Goal: Task Accomplishment & Management: Manage account settings

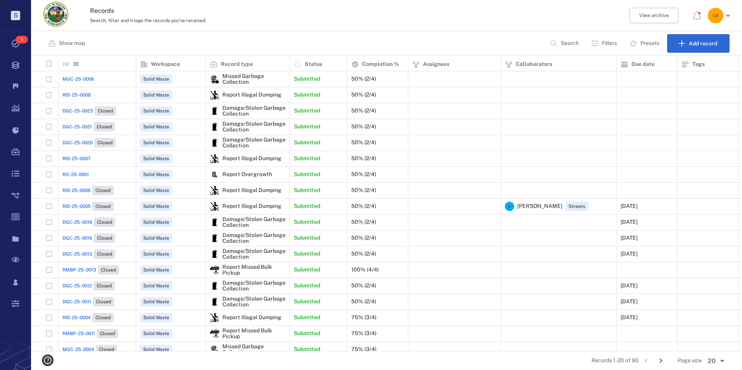
scroll to position [290, 706]
click at [252, 92] on div "Report Illegal Dumping" at bounding box center [252, 95] width 59 height 6
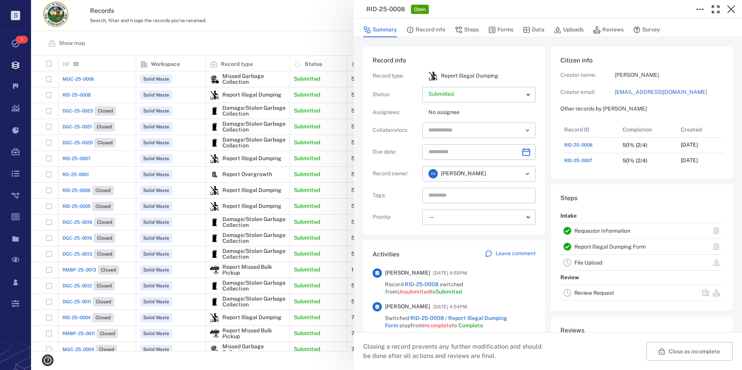
click at [240, 79] on div "RID-25-0008 Open Summary Record info Steps Forms Data Uploads Reviews Survey Re…" at bounding box center [386, 185] width 711 height 370
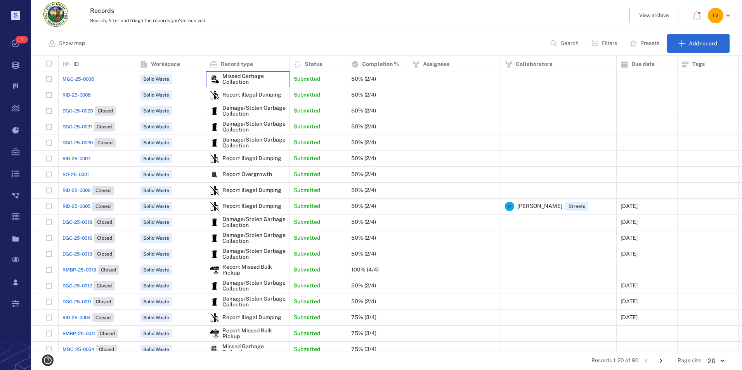
click at [245, 77] on div "Missed Garbage Collection" at bounding box center [254, 79] width 63 height 12
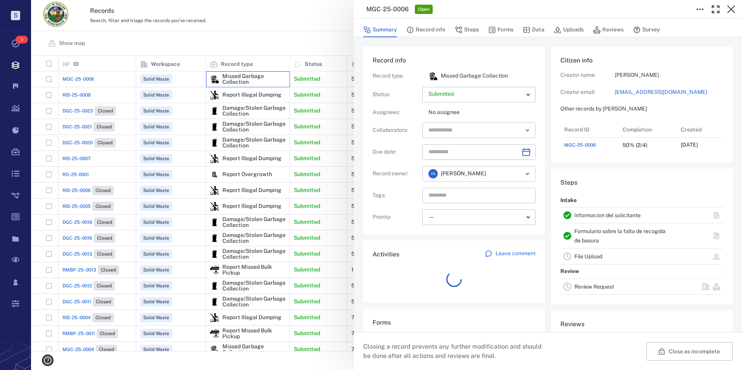
scroll to position [31, 154]
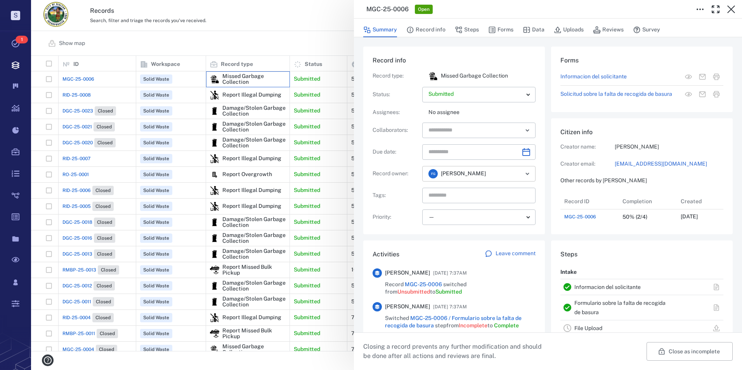
click at [526, 173] on icon "Open" at bounding box center [527, 174] width 3 height 2
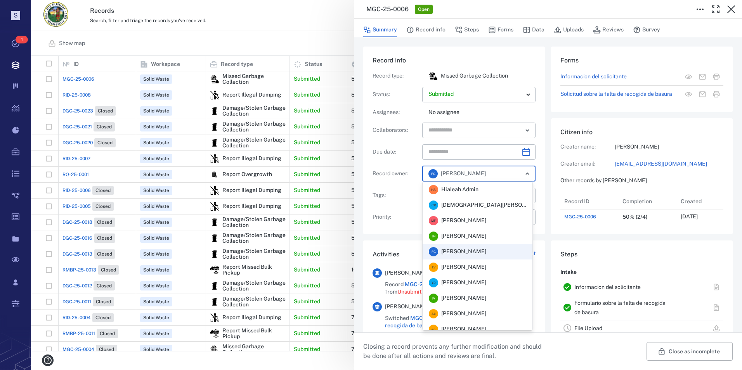
click at [466, 266] on span "[PERSON_NAME]" at bounding box center [464, 268] width 45 height 8
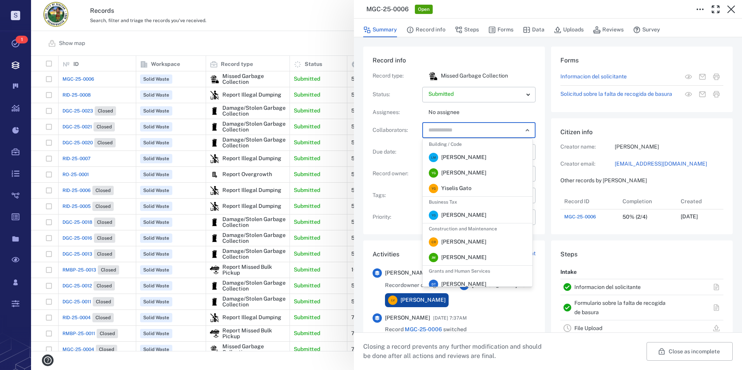
click at [450, 131] on input "text" at bounding box center [470, 130] width 85 height 11
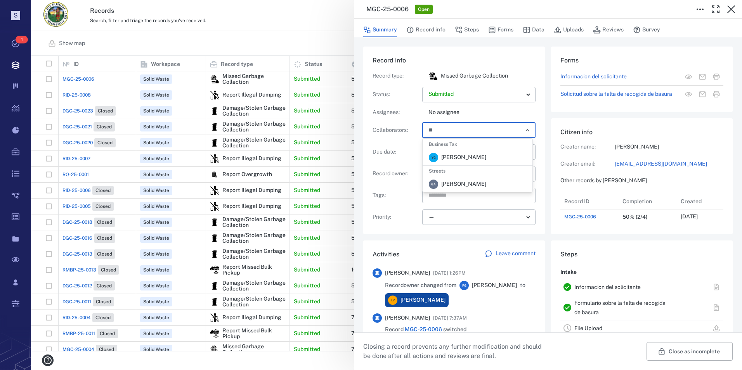
type input "*"
type input "*******"
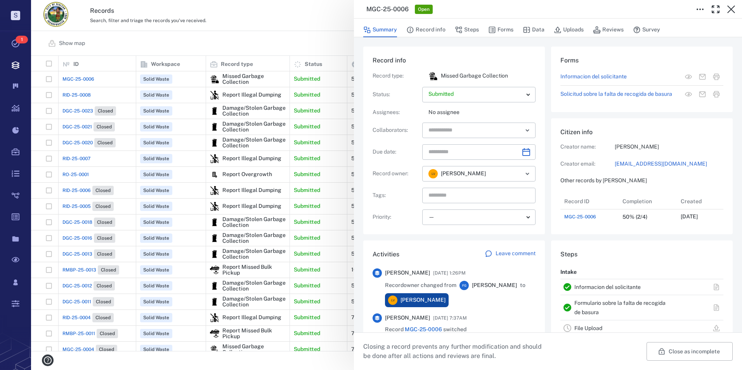
click at [396, 117] on div "Record type : Missed Garbage Collection Status : Submitted ********* ​ Assignee…" at bounding box center [454, 148] width 163 height 154
click at [534, 149] on div "Record info Record type : Missed Garbage Collection Status : Submitted ********…" at bounding box center [454, 141] width 182 height 188
click at [524, 150] on icon "Choose date" at bounding box center [526, 152] width 9 height 9
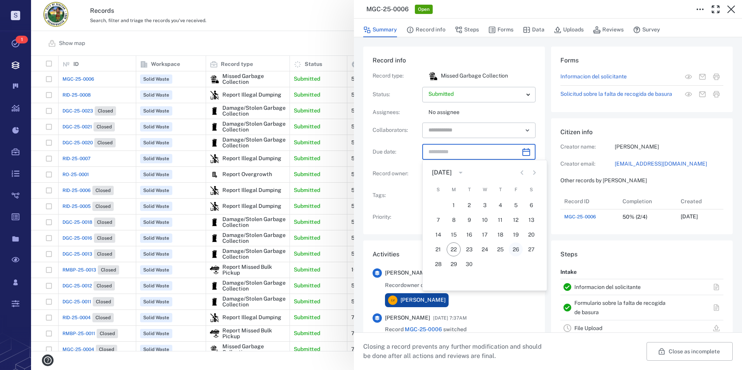
click at [515, 247] on button "26" at bounding box center [516, 250] width 14 height 14
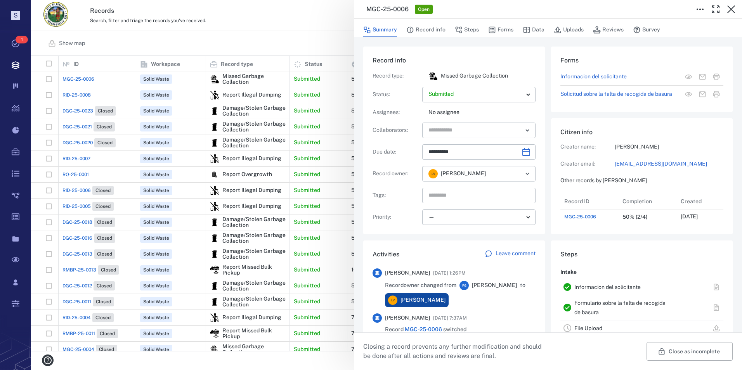
type input "**********"
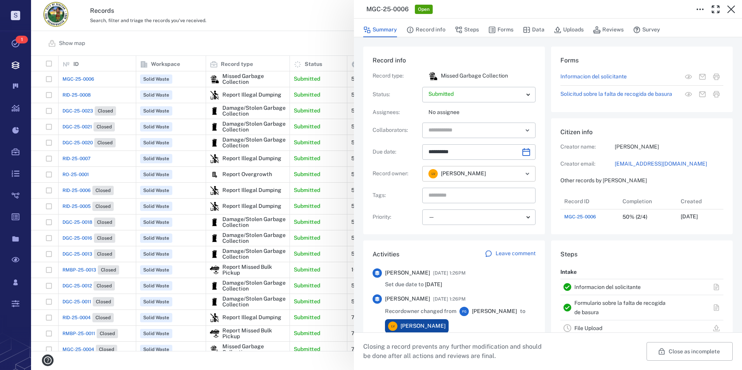
click at [526, 173] on icon "Open" at bounding box center [527, 174] width 3 height 2
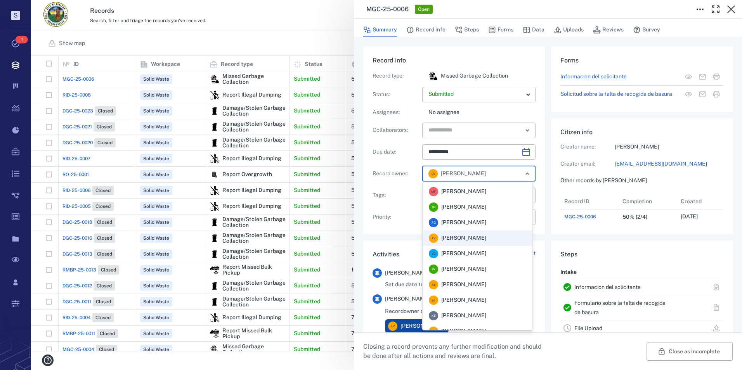
scroll to position [78, 0]
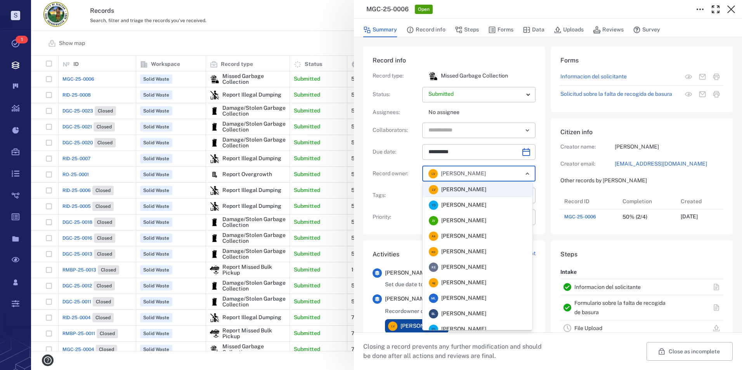
click at [476, 280] on span "[PERSON_NAME]" at bounding box center [464, 283] width 45 height 8
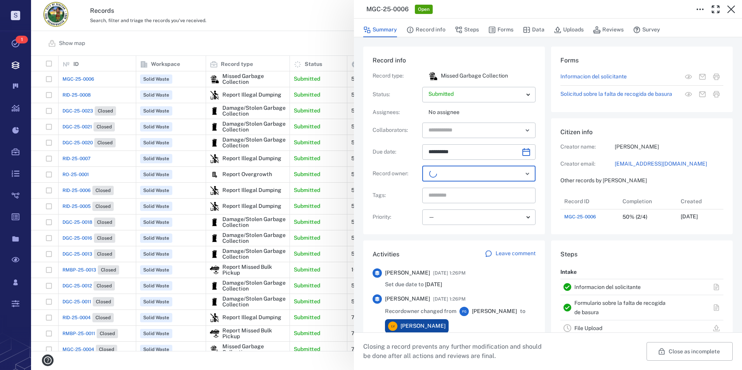
scroll to position [31, 154]
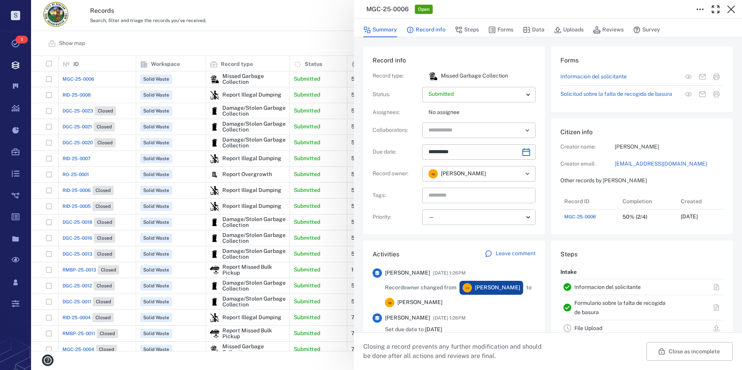
click at [424, 29] on button "Record info" at bounding box center [426, 30] width 39 height 15
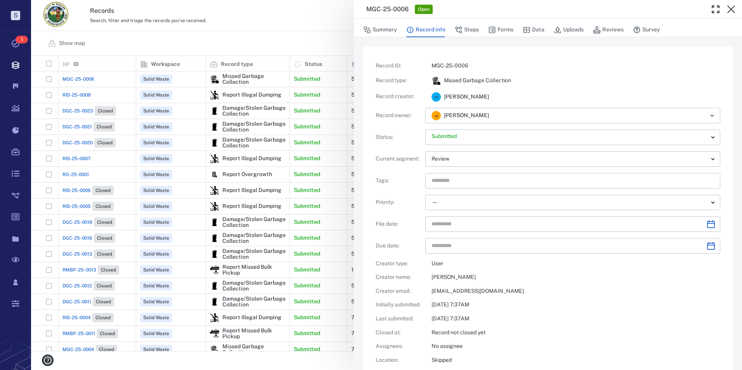
type input "**********"
click at [385, 28] on button "Summary" at bounding box center [380, 30] width 34 height 15
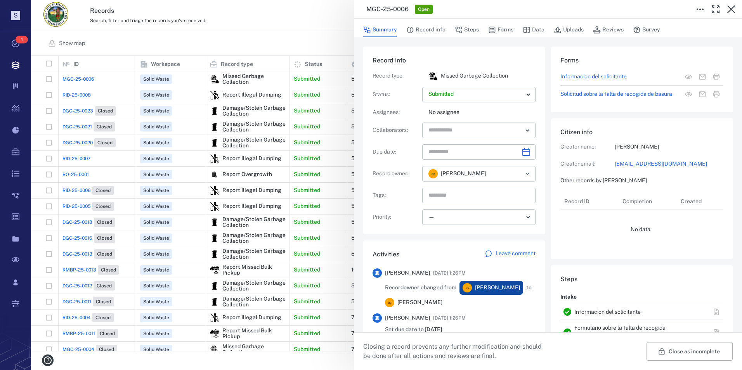
type input "**********"
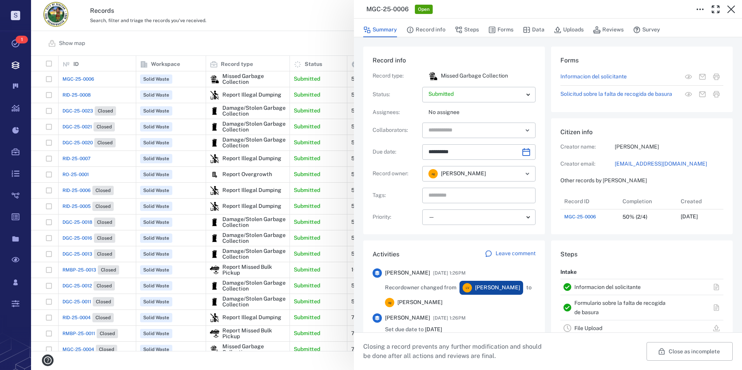
scroll to position [31, 154]
click at [728, 7] on icon "button" at bounding box center [732, 9] width 8 height 8
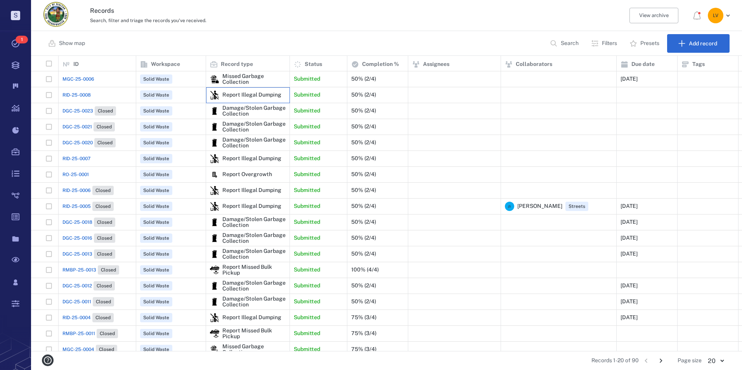
click at [243, 93] on div "Report Illegal Dumping" at bounding box center [252, 95] width 59 height 6
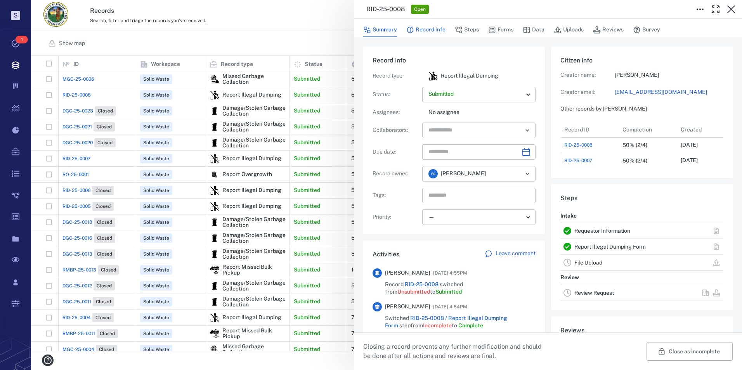
click at [428, 29] on button "Record info" at bounding box center [426, 30] width 39 height 15
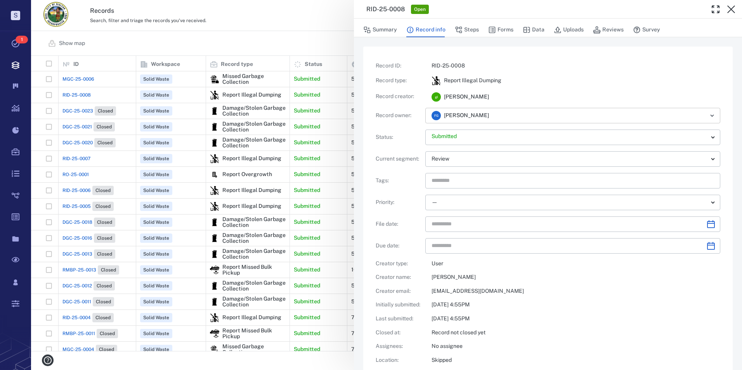
click at [487, 110] on div "[PERSON_NAME] ​" at bounding box center [573, 116] width 295 height 16
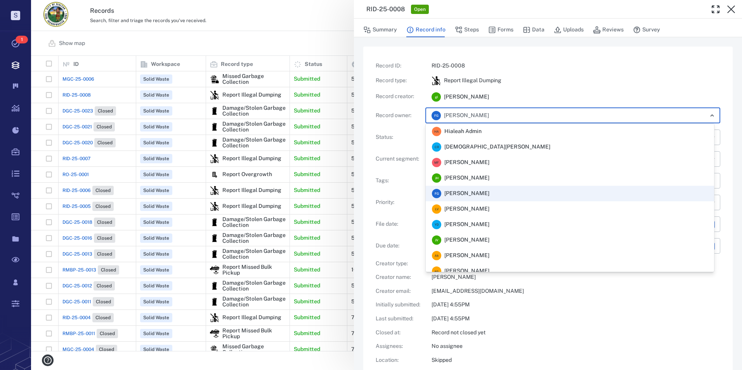
click at [490, 209] on span "[PERSON_NAME]" at bounding box center [467, 209] width 45 height 8
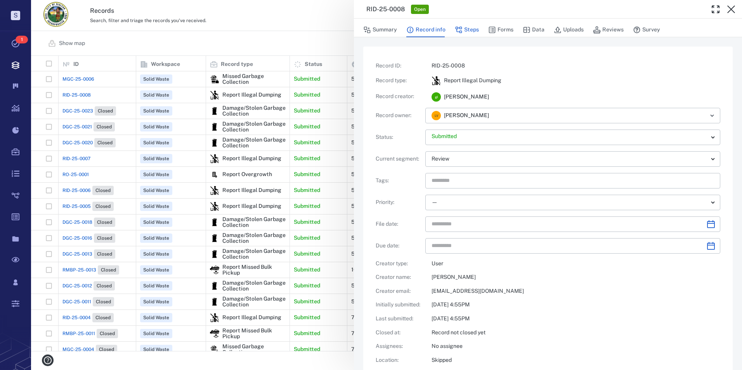
click at [457, 32] on icon "button" at bounding box center [459, 30] width 7 height 7
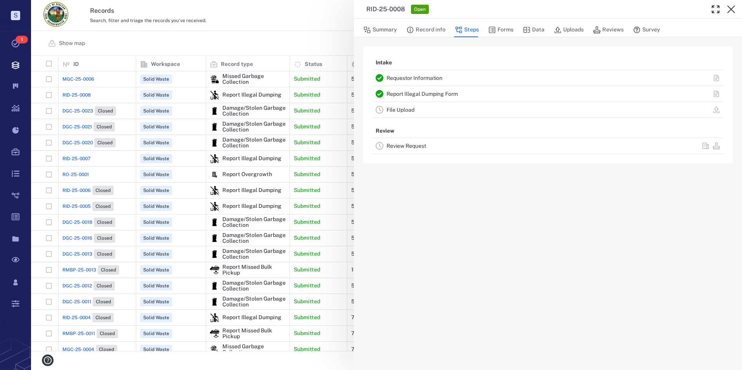
click at [400, 79] on link "Requestor Information" at bounding box center [415, 78] width 56 height 6
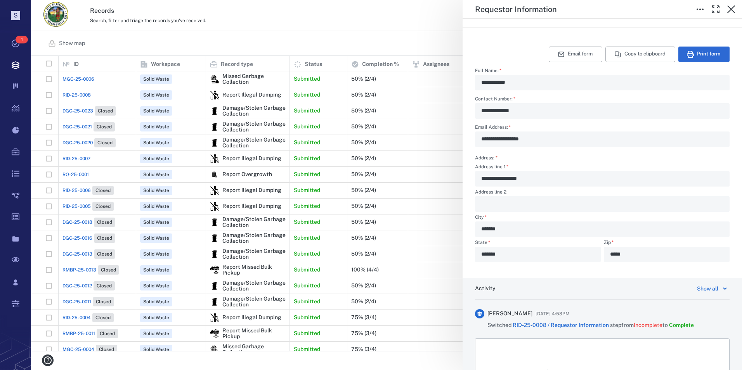
scroll to position [66, 0]
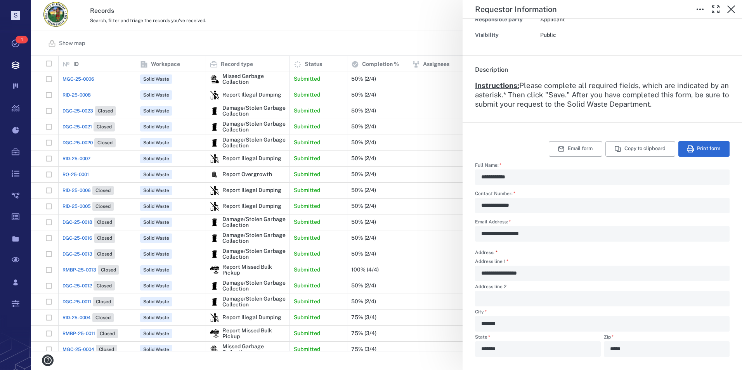
click at [730, 20] on div "Status Complete Type Form Record RID-25-0008 Responsible party Applicant Visibi…" at bounding box center [603, 4] width 280 height 103
click at [729, 12] on icon "button" at bounding box center [732, 9] width 8 height 8
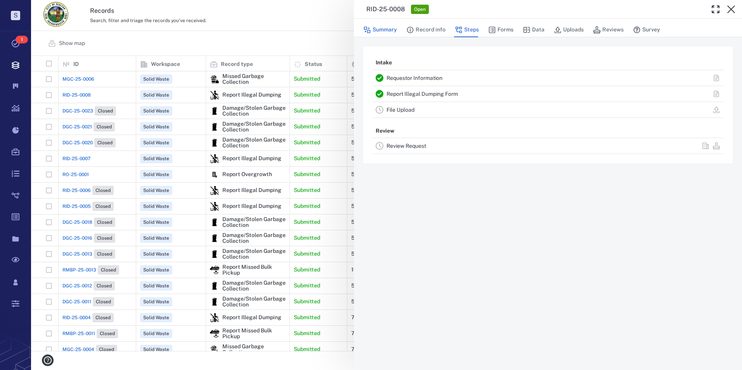
click at [382, 27] on button "Summary" at bounding box center [380, 30] width 34 height 15
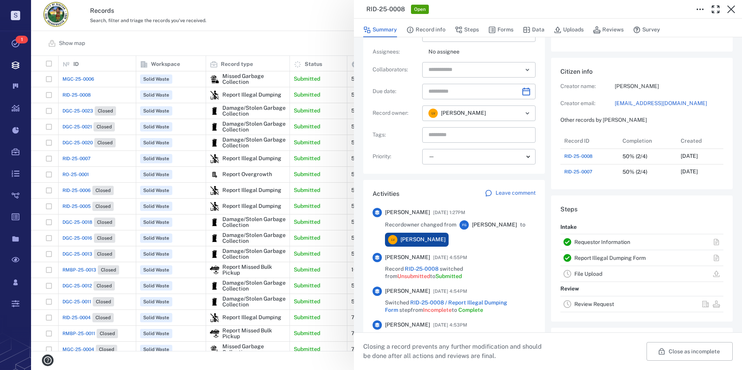
scroll to position [78, 0]
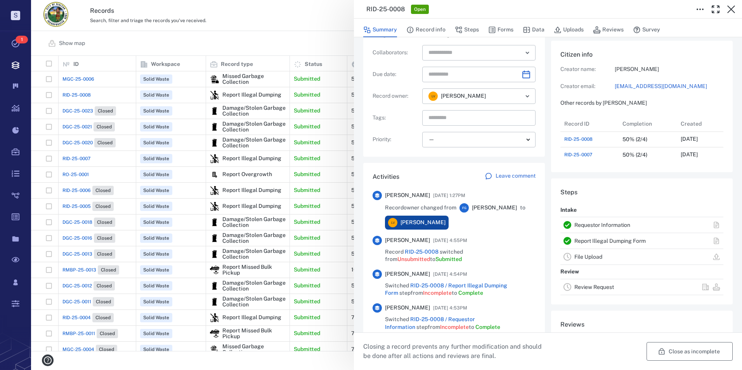
click at [671, 349] on button "Close as incomplete" at bounding box center [690, 352] width 86 height 19
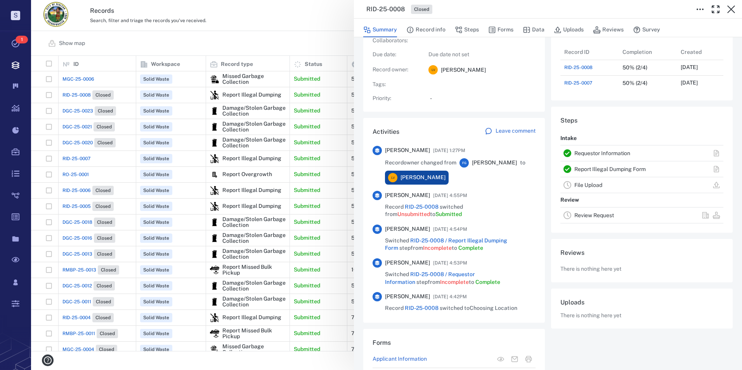
scroll to position [74, 0]
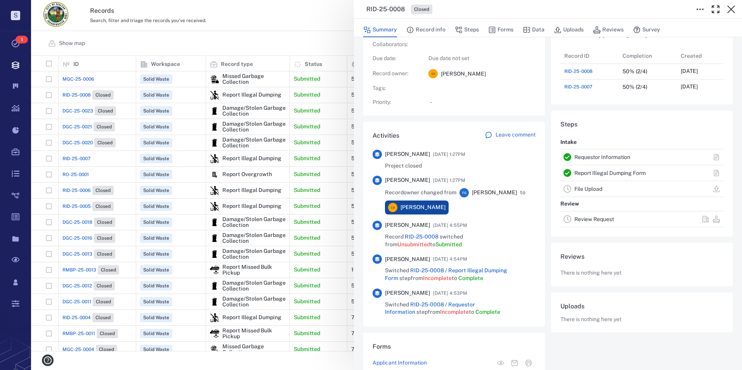
click at [246, 158] on div "RID-25-0008 Closed Summary Record info Steps Forms Data Uploads Reviews Survey …" at bounding box center [386, 185] width 711 height 370
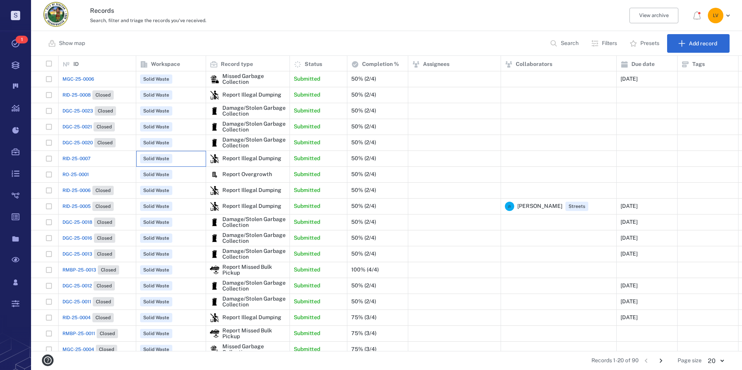
click at [171, 156] on span "Solid Waste" at bounding box center [156, 158] width 32 height 9
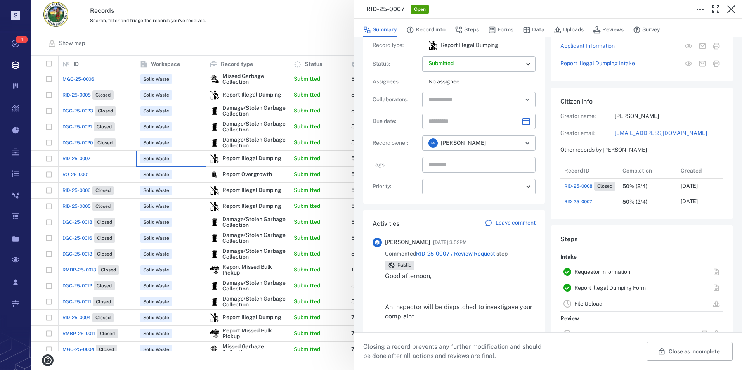
scroll to position [116, 0]
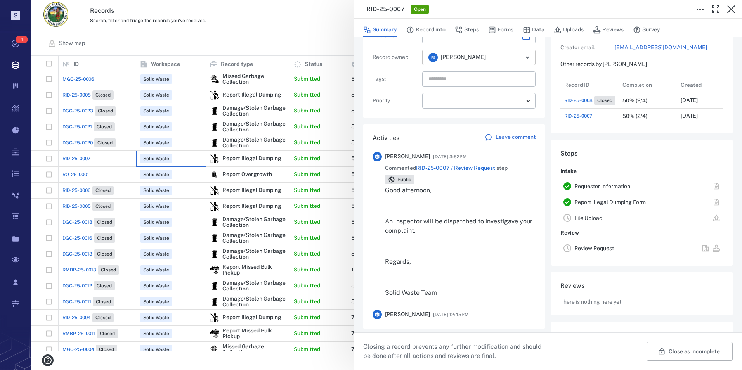
click at [526, 58] on icon "Open" at bounding box center [527, 58] width 3 height 2
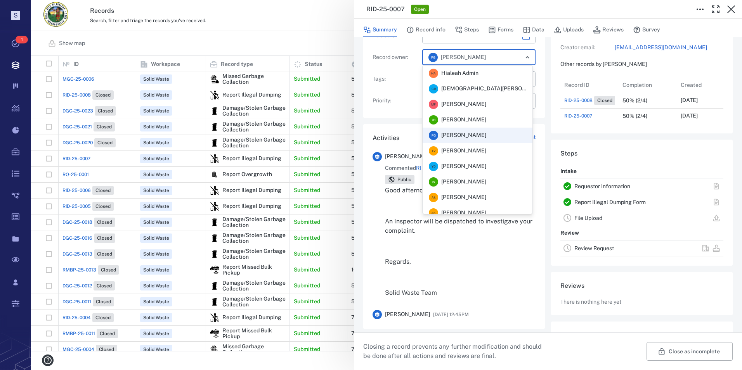
click at [466, 148] on span "[PERSON_NAME]" at bounding box center [464, 151] width 45 height 8
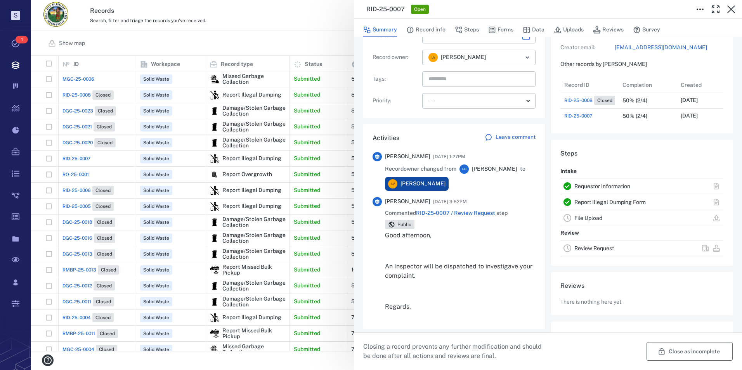
click at [672, 352] on button "Close as incomplete" at bounding box center [690, 352] width 86 height 19
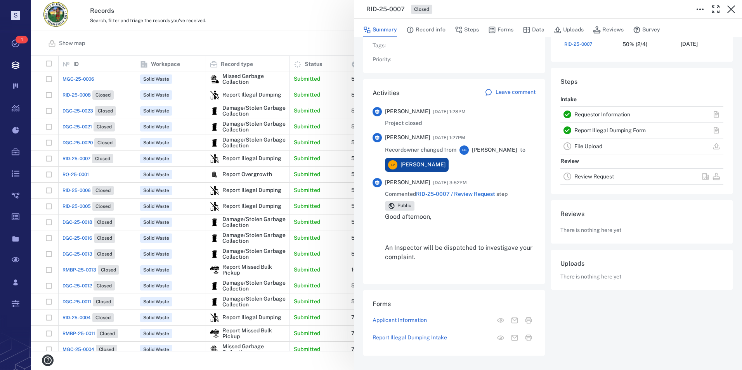
click at [152, 175] on div "RID-25-0007 Closed Summary Record info Steps Forms Data Uploads Reviews Survey …" at bounding box center [386, 185] width 711 height 370
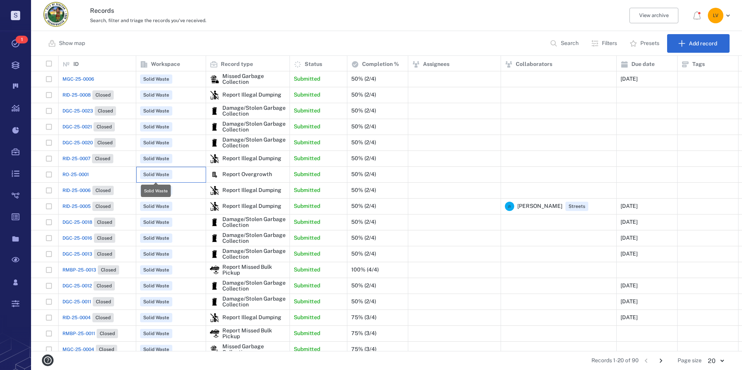
click at [152, 175] on span "Solid Waste" at bounding box center [156, 175] width 29 height 7
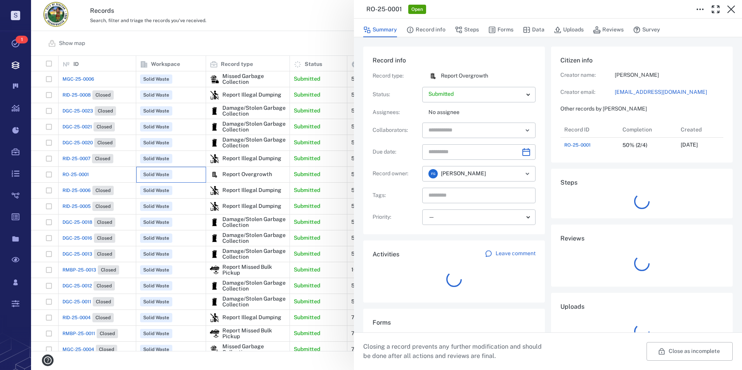
scroll to position [31, 154]
